Goal: Transaction & Acquisition: Purchase product/service

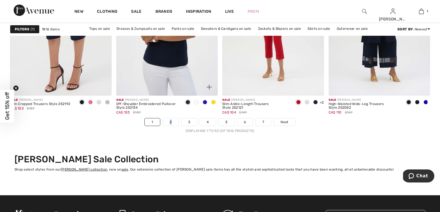
scroll to position [2731, 0]
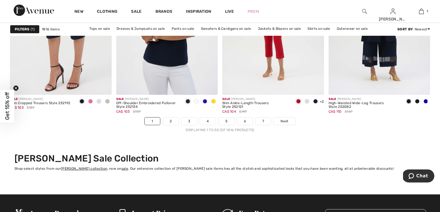
click at [284, 121] on span "Next" at bounding box center [285, 121] width 8 height 5
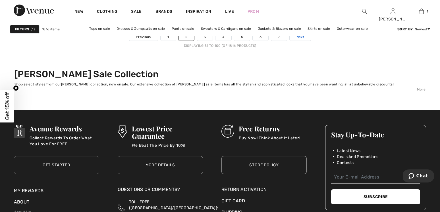
scroll to position [2816, 0]
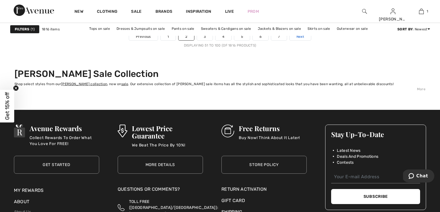
click at [299, 37] on span "Next" at bounding box center [301, 36] width 8 height 5
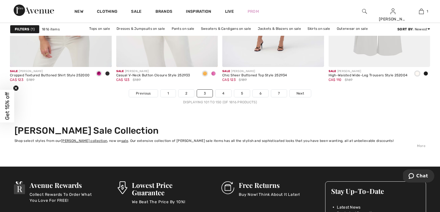
scroll to position [2771, 0]
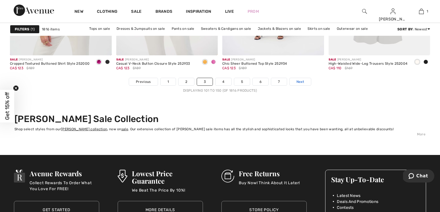
click at [300, 82] on span "Next" at bounding box center [301, 81] width 8 height 5
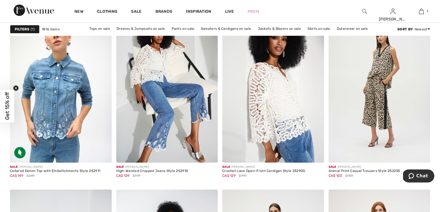
scroll to position [2304, 0]
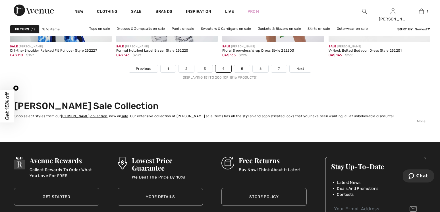
click at [298, 72] on nav "Previous 1 2 3 4 5 6 7 Next Displaying 151 to 200 (of 1816 products)" at bounding box center [220, 72] width 420 height 15
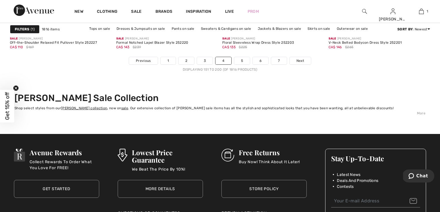
scroll to position [2793, 0]
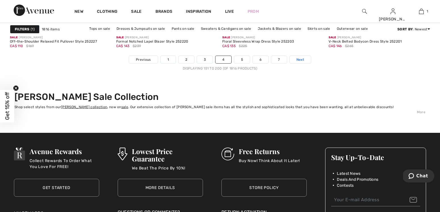
click at [300, 59] on span "Next" at bounding box center [301, 59] width 8 height 5
click at [242, 59] on link "5" at bounding box center [242, 59] width 16 height 7
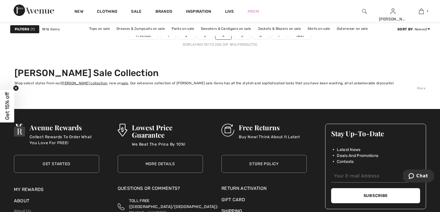
scroll to position [2827, 0]
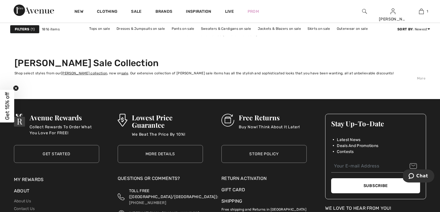
click at [367, 60] on h2 "[PERSON_NAME] Sale Collection" at bounding box center [219, 63] width 411 height 11
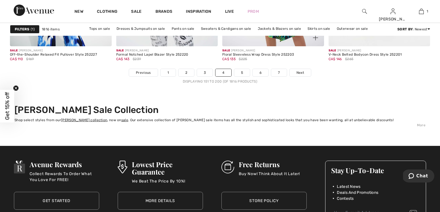
scroll to position [2774, 0]
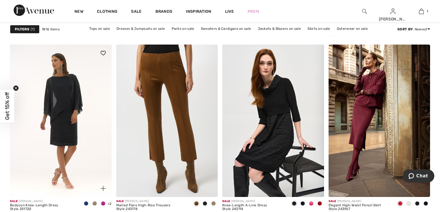
scroll to position [1220, 0]
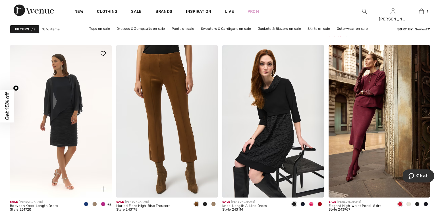
click at [64, 106] on img at bounding box center [61, 121] width 102 height 152
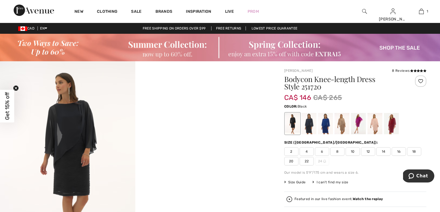
scroll to position [1, 0]
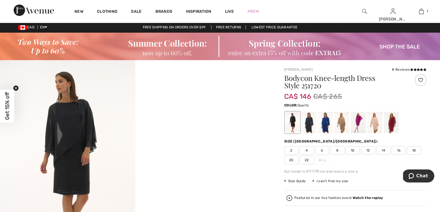
click at [376, 130] on div at bounding box center [375, 122] width 15 height 21
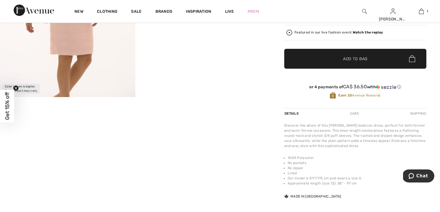
scroll to position [172, 0]
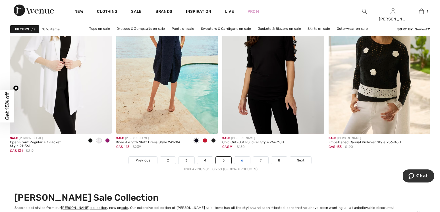
scroll to position [2693, 0]
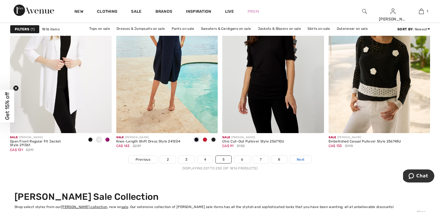
click at [304, 159] on span "Next" at bounding box center [301, 159] width 8 height 5
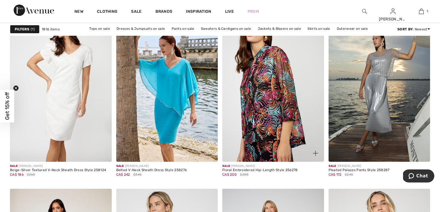
scroll to position [471, 0]
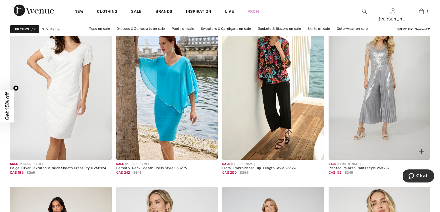
click at [382, 107] on img at bounding box center [380, 83] width 102 height 152
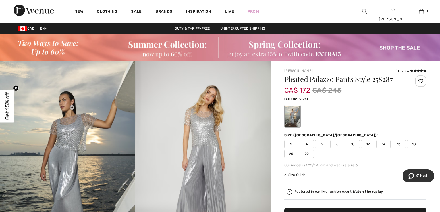
click at [353, 145] on span "10" at bounding box center [353, 144] width 14 height 9
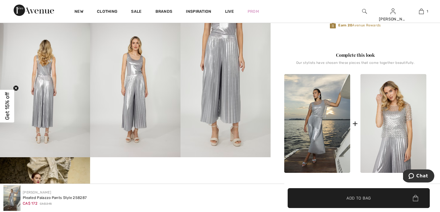
scroll to position [247, 0]
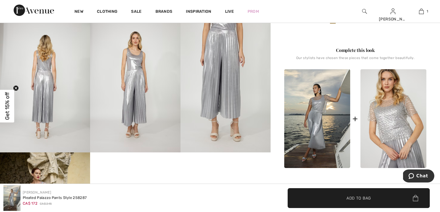
click at [391, 110] on img at bounding box center [393, 118] width 66 height 99
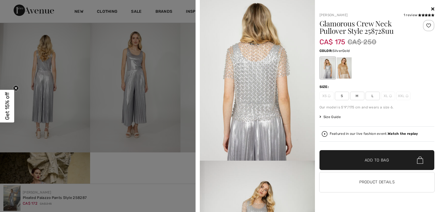
scroll to position [248, 0]
click at [347, 62] on div at bounding box center [344, 67] width 15 height 21
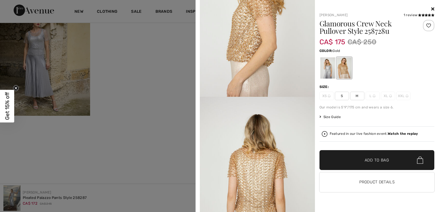
scroll to position [249, 0]
click at [328, 69] on div at bounding box center [327, 67] width 15 height 21
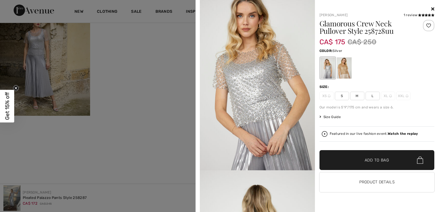
scroll to position [402, 0]
click at [358, 97] on span "M" at bounding box center [357, 96] width 14 height 9
click at [336, 117] on span "Size Guide" at bounding box center [330, 117] width 21 height 5
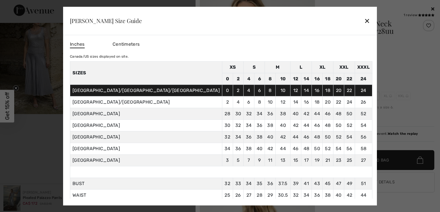
click at [364, 20] on div "✕" at bounding box center [367, 21] width 6 height 12
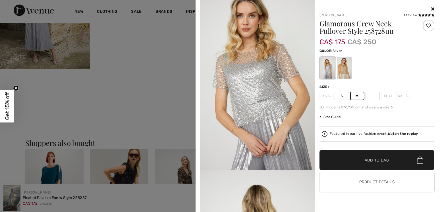
scroll to position [446, 0]
click at [367, 160] on span "Add to Bag" at bounding box center [377, 160] width 24 height 6
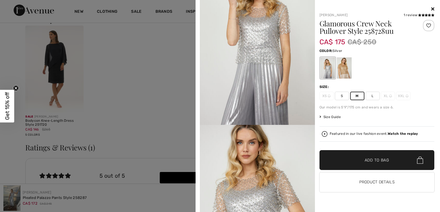
scroll to position [45, 0]
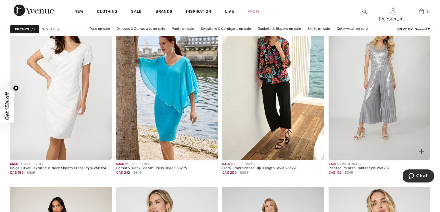
click at [369, 83] on img at bounding box center [380, 83] width 102 height 152
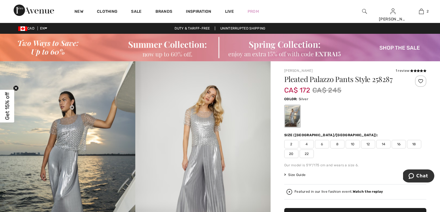
scroll to position [1, 0]
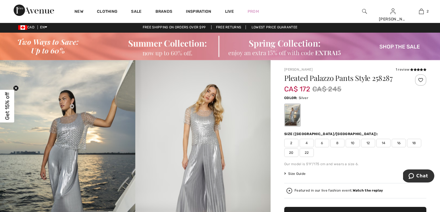
click at [352, 144] on span "10" at bounding box center [353, 143] width 14 height 9
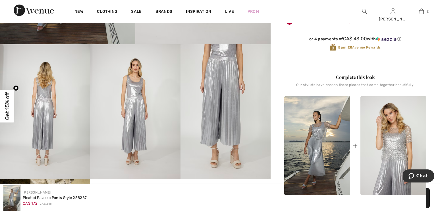
scroll to position [222, 0]
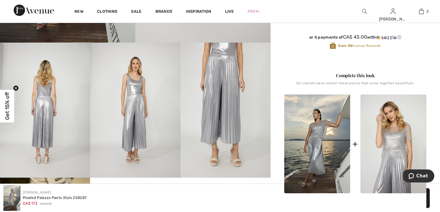
click at [45, 97] on img at bounding box center [45, 110] width 90 height 135
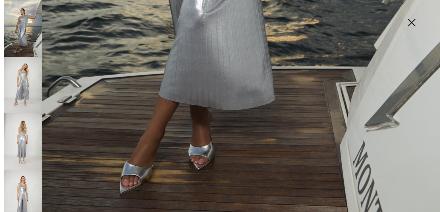
scroll to position [448, 0]
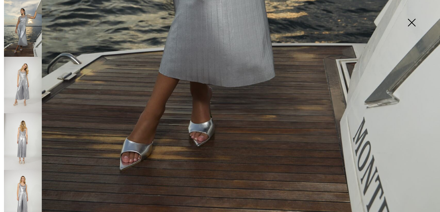
click at [23, 83] on img at bounding box center [23, 85] width 38 height 57
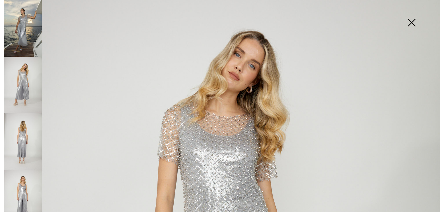
scroll to position [46, 0]
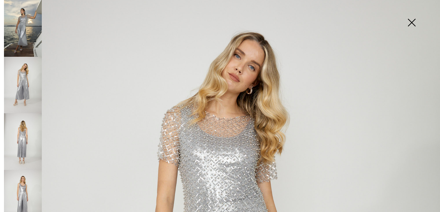
click at [31, 127] on img at bounding box center [23, 141] width 38 height 57
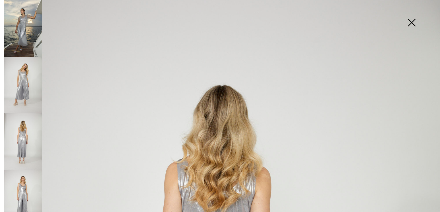
scroll to position [0, 0]
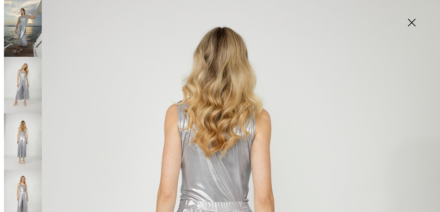
click at [26, 179] on img at bounding box center [23, 198] width 38 height 57
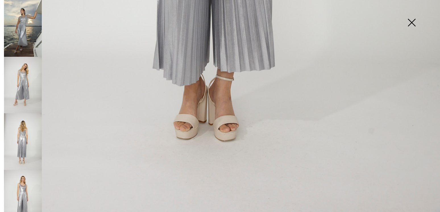
scroll to position [0, 0]
